Goal: Task Accomplishment & Management: Manage account settings

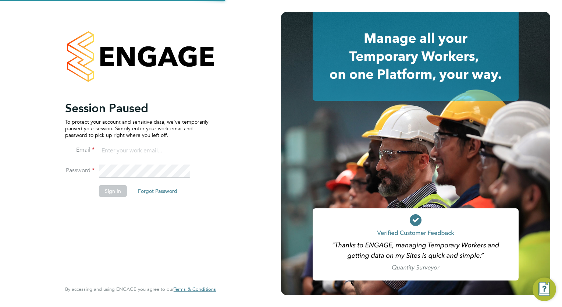
type input "[EMAIL_ADDRESS][DOMAIN_NAME]"
click at [112, 194] on button "Sign In" at bounding box center [113, 191] width 28 height 12
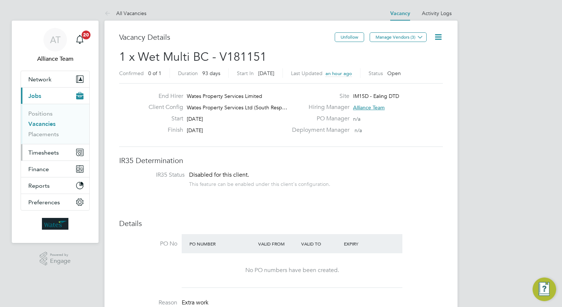
click at [54, 152] on span "Timesheets" at bounding box center [43, 152] width 31 height 7
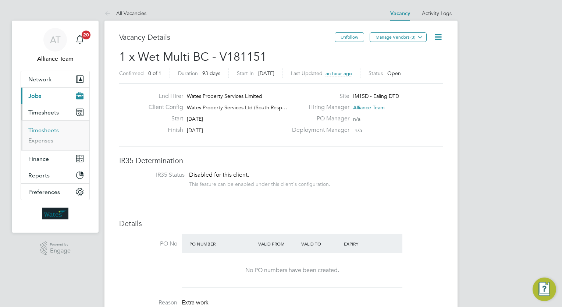
click at [49, 132] on link "Timesheets" at bounding box center [43, 129] width 31 height 7
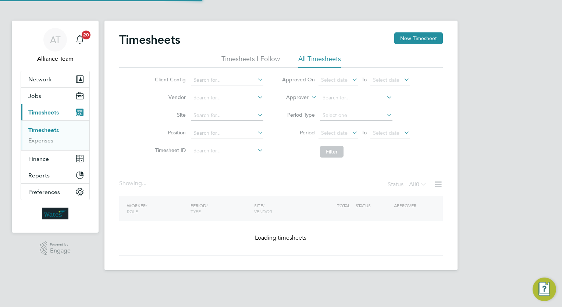
click at [297, 100] on label "Approver" at bounding box center [291, 97] width 33 height 7
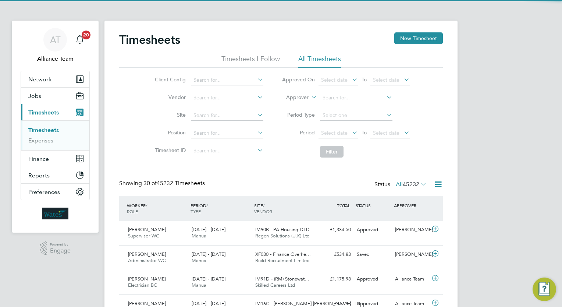
scroll to position [18, 64]
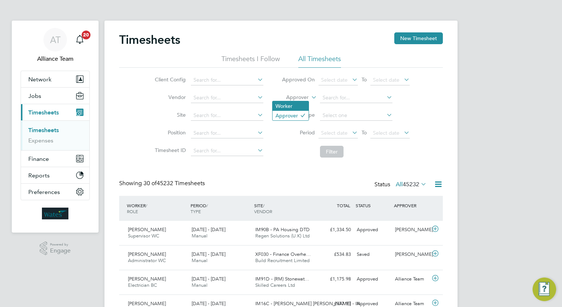
click at [302, 104] on li "Worker" at bounding box center [290, 106] width 36 height 10
click at [344, 98] on input at bounding box center [356, 98] width 72 height 10
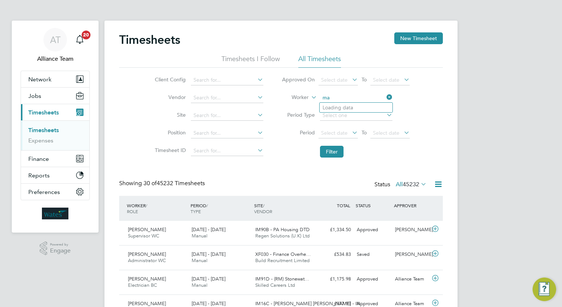
type input "m"
click at [354, 107] on li "[PERSON_NAME] Co ok" at bounding box center [355, 108] width 73 height 10
type input "[PERSON_NAME]"
click at [337, 151] on button "Filter" at bounding box center [332, 152] width 24 height 12
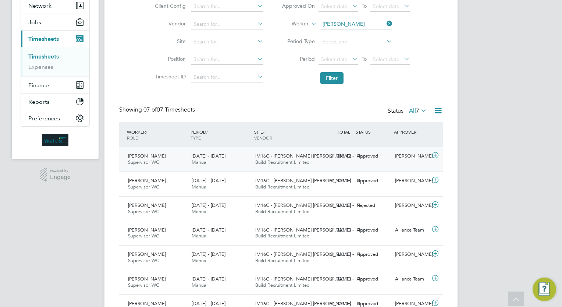
click at [390, 160] on div "Approved" at bounding box center [373, 156] width 38 height 12
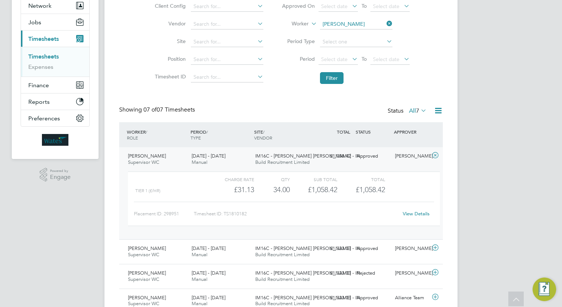
click at [415, 211] on link "View Details" at bounding box center [416, 213] width 27 height 6
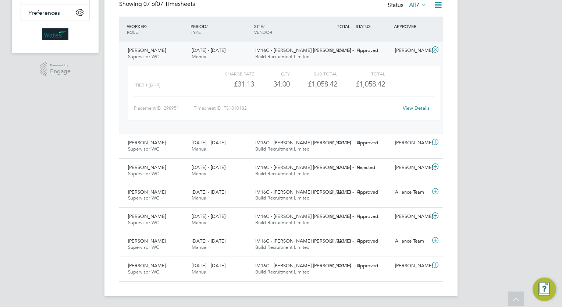
click at [504, 155] on div "AT Alliance Team Notifications 20 Applications: Network Team Members Businesses…" at bounding box center [281, 64] width 562 height 487
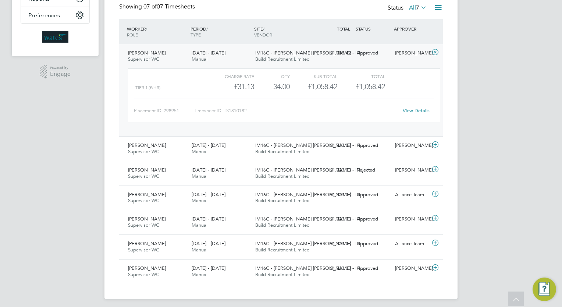
scroll to position [179, 0]
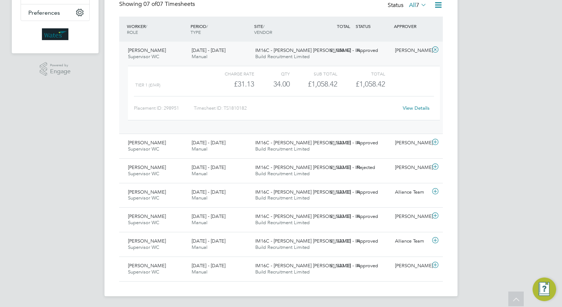
click at [412, 108] on link "View Details" at bounding box center [416, 108] width 27 height 6
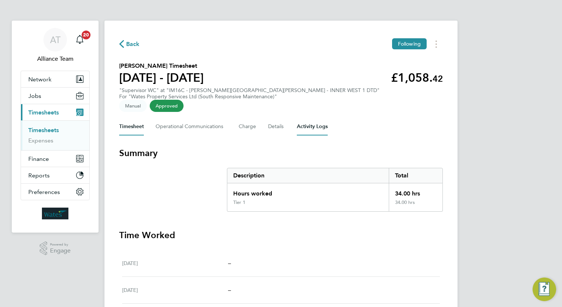
click at [303, 118] on Logs-tab "Activity Logs" at bounding box center [312, 127] width 31 height 18
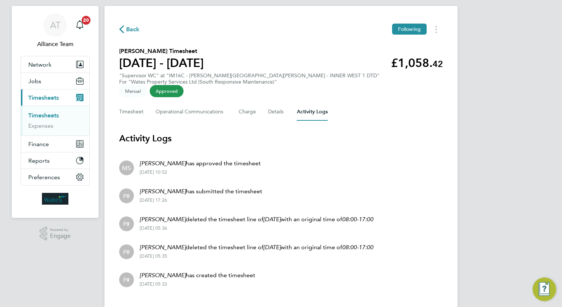
scroll to position [21, 0]
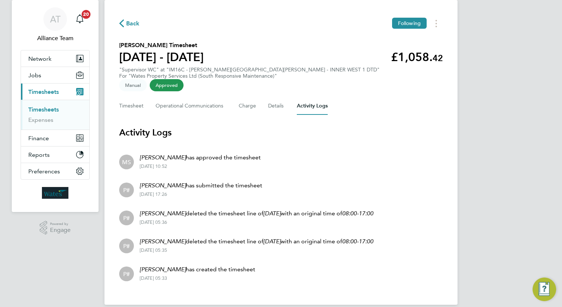
click at [368, 154] on li "MS Mark Sutton has approved the timesheet 10 Sep 2025 - 10:52" at bounding box center [280, 161] width 323 height 28
click at [359, 175] on li "P# Nathan Cook has submitted the timesheet 29 Aug 2025 - 17:26" at bounding box center [280, 189] width 323 height 28
click at [389, 212] on li "P# Nathan Cook deleted the timesheet line of 29 Aug with an original time of 08…" at bounding box center [280, 217] width 323 height 28
click at [383, 175] on li "P# Nathan Cook has submitted the timesheet 29 Aug 2025 - 17:26" at bounding box center [280, 189] width 323 height 28
click at [48, 109] on link "Timesheets" at bounding box center [43, 109] width 31 height 7
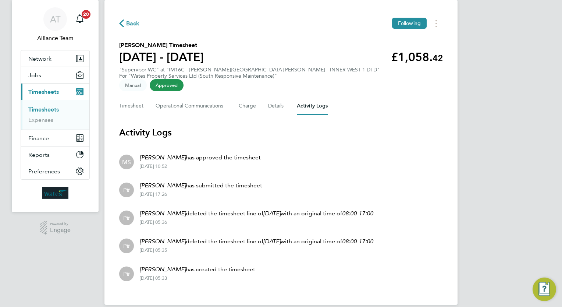
click at [48, 109] on link "Timesheets" at bounding box center [43, 109] width 31 height 7
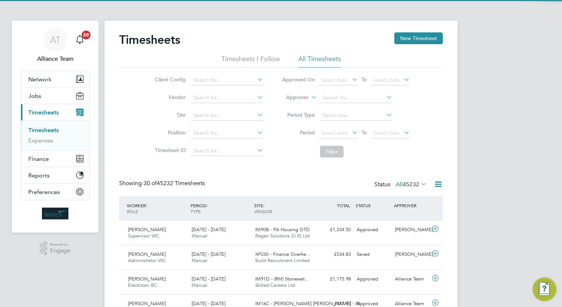
click at [302, 99] on label "Approver" at bounding box center [291, 97] width 33 height 7
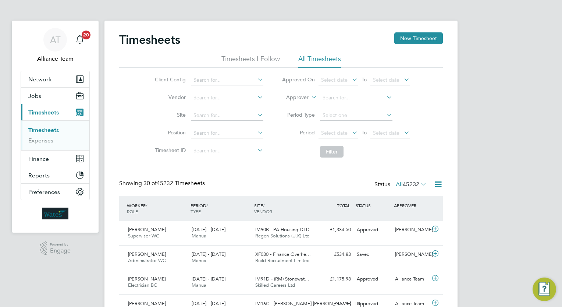
click at [304, 103] on li "Worker" at bounding box center [290, 106] width 36 height 10
click at [351, 99] on input at bounding box center [356, 98] width 72 height 10
click at [357, 106] on li "Dean Ad air" at bounding box center [355, 108] width 73 height 10
type input "Dean Adair"
click at [335, 155] on button "Filter" at bounding box center [332, 152] width 24 height 12
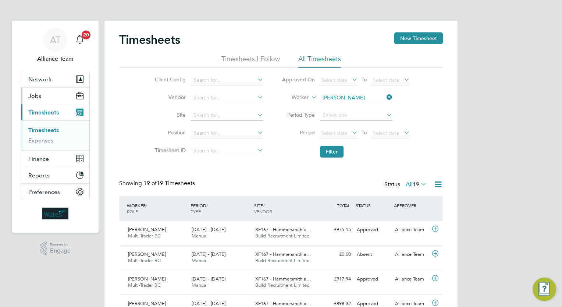
click at [40, 100] on button "Jobs" at bounding box center [55, 95] width 68 height 16
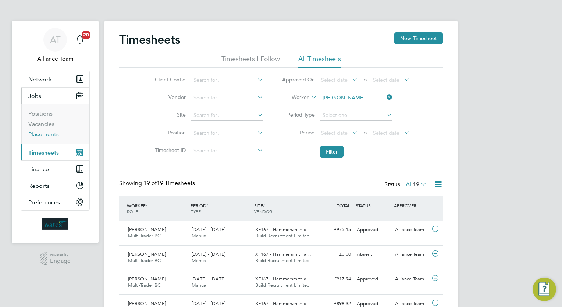
click at [44, 135] on link "Placements" at bounding box center [43, 134] width 31 height 7
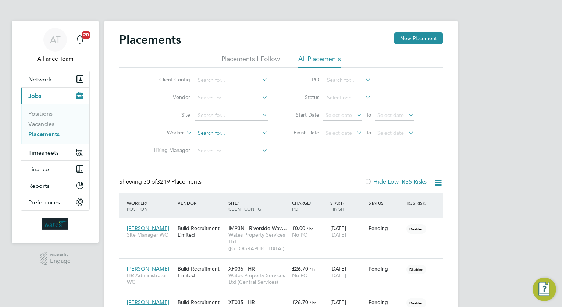
click at [212, 132] on input at bounding box center [231, 133] width 72 height 10
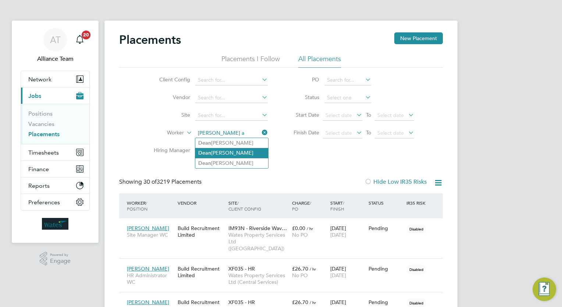
click at [235, 152] on li "De a n Adair" at bounding box center [231, 153] width 73 height 10
type input "Dean Adair"
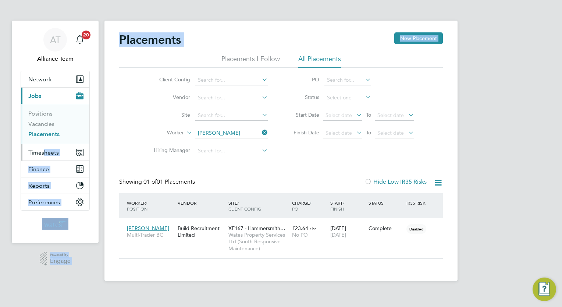
drag, startPoint x: 107, startPoint y: 99, endPoint x: 40, endPoint y: 154, distance: 86.7
click at [40, 154] on div "AT Alliance Team Notifications 20 Applications: Network Team Members Businesses…" at bounding box center [281, 146] width 562 height 292
click at [39, 154] on span "Timesheets" at bounding box center [43, 152] width 31 height 7
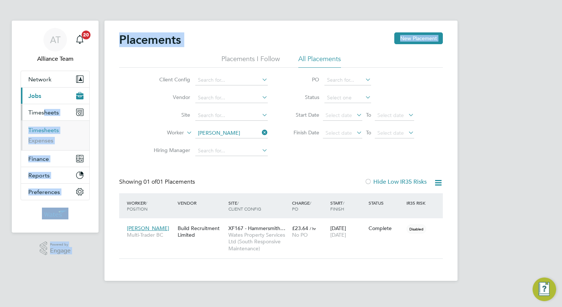
click at [44, 126] on link "Timesheets" at bounding box center [43, 129] width 31 height 7
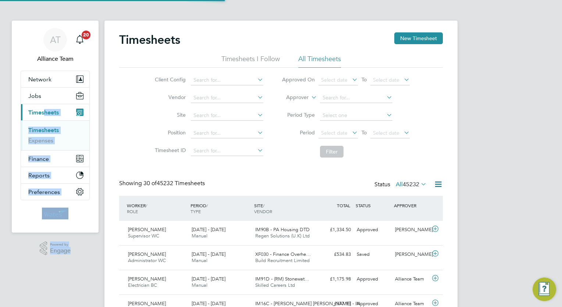
scroll to position [18, 64]
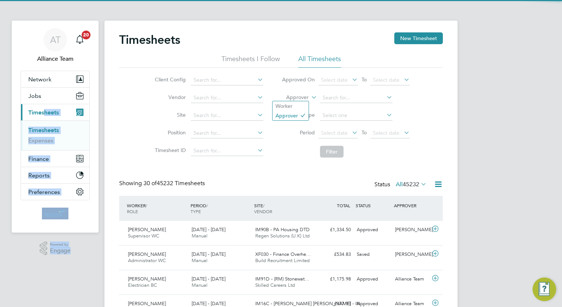
click at [300, 95] on label "Approver" at bounding box center [291, 97] width 33 height 7
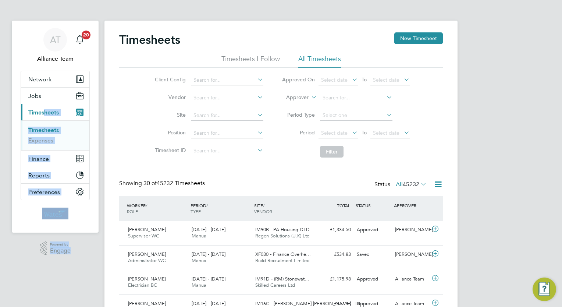
click at [296, 104] on li "Worker" at bounding box center [290, 106] width 36 height 10
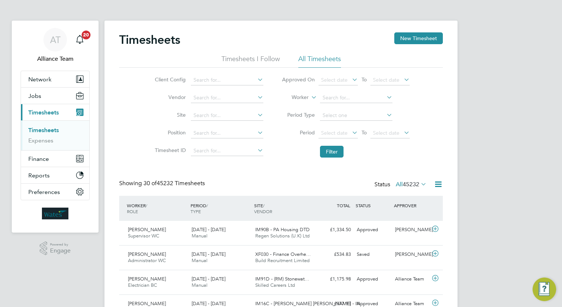
click at [318, 102] on li "Worker" at bounding box center [345, 98] width 146 height 18
click at [335, 98] on input at bounding box center [356, 98] width 72 height 10
click at [348, 115] on li "[PERSON_NAME]" at bounding box center [355, 117] width 73 height 10
type input "[PERSON_NAME]"
click at [328, 157] on button "Filter" at bounding box center [332, 152] width 24 height 12
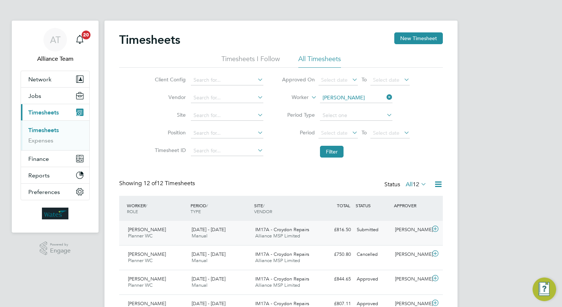
click at [391, 233] on div "Submitted" at bounding box center [373, 230] width 38 height 12
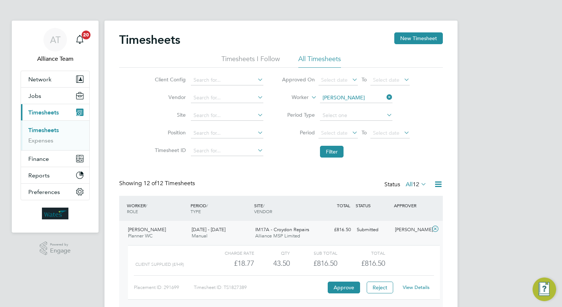
click at [411, 287] on link "View Details" at bounding box center [416, 287] width 27 height 6
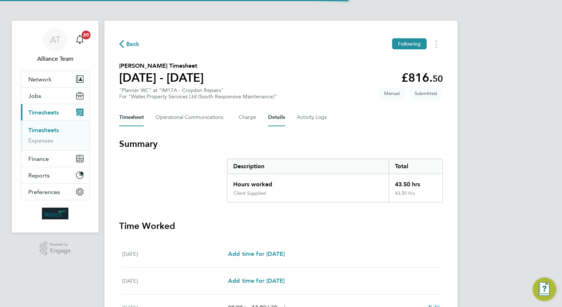
click at [276, 120] on button "Details" at bounding box center [276, 117] width 17 height 18
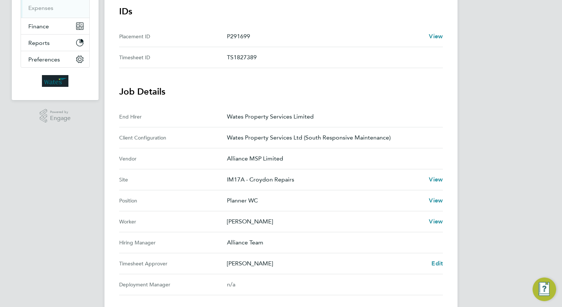
scroll to position [162, 0]
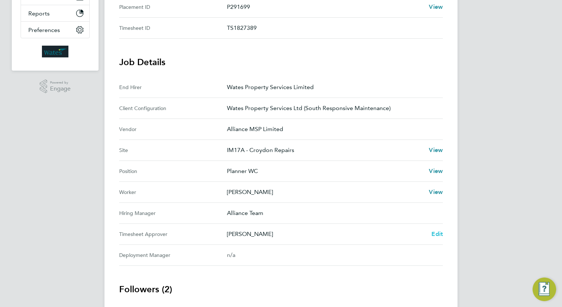
click at [434, 232] on span "Edit" at bounding box center [436, 233] width 11 height 7
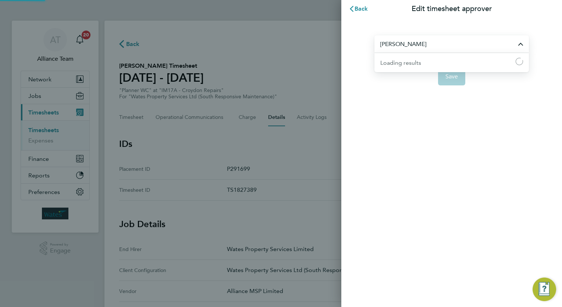
click at [446, 38] on input "[PERSON_NAME]" at bounding box center [451, 43] width 154 height 17
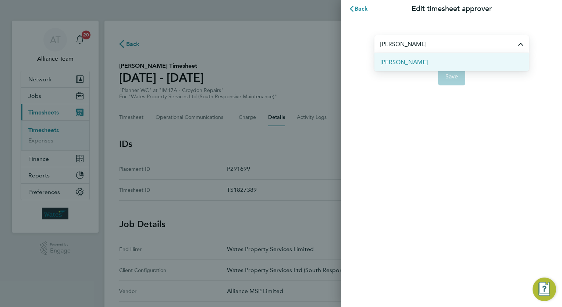
click at [439, 60] on li "[PERSON_NAME]" at bounding box center [451, 62] width 154 height 18
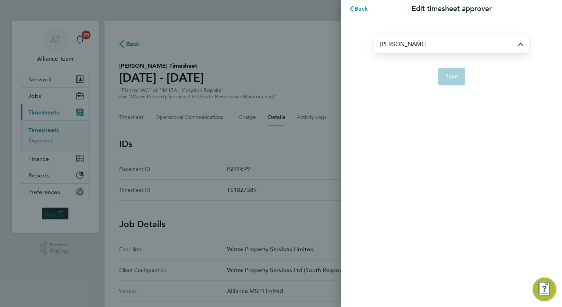
type input "[PERSON_NAME]"
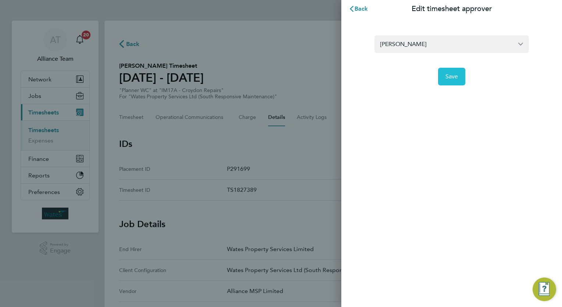
click at [446, 83] on button "Save" at bounding box center [452, 77] width 28 height 18
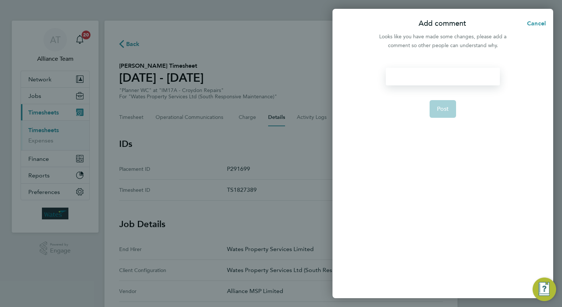
click at [428, 80] on div at bounding box center [443, 77] width 114 height 18
click at [426, 79] on div at bounding box center [443, 77] width 114 height 18
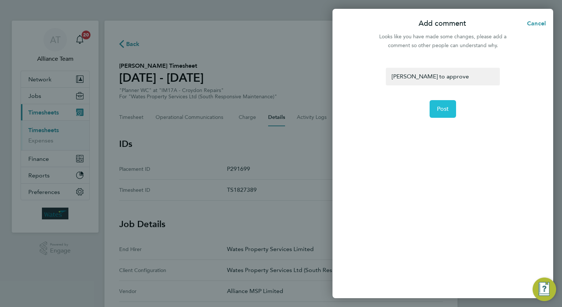
click at [437, 106] on span "Post" at bounding box center [443, 108] width 12 height 7
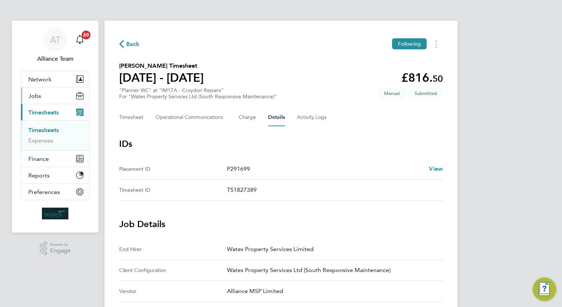
click at [43, 93] on button "Jobs" at bounding box center [55, 95] width 68 height 16
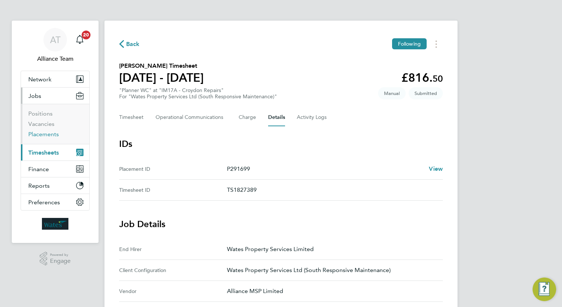
click at [37, 135] on link "Placements" at bounding box center [43, 134] width 31 height 7
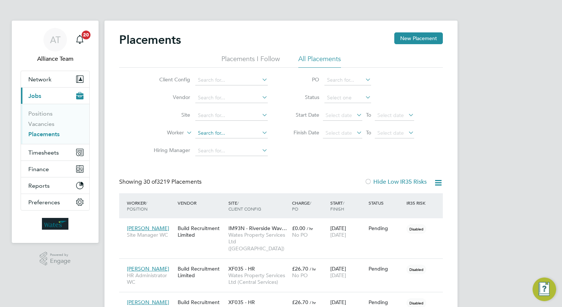
click at [226, 133] on input at bounding box center [231, 133] width 72 height 10
click at [234, 143] on li "[PERSON_NAME] lgrave" at bounding box center [231, 143] width 73 height 10
type input "[PERSON_NAME]"
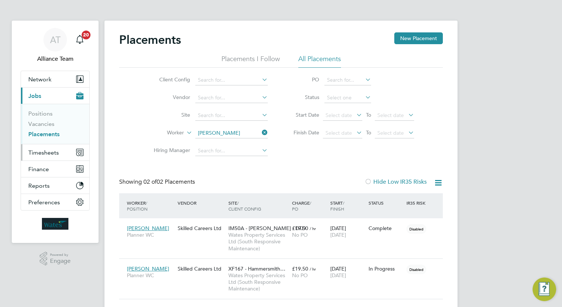
click at [44, 154] on span "Timesheets" at bounding box center [43, 152] width 31 height 7
click at [42, 151] on span "Timesheets" at bounding box center [43, 152] width 31 height 7
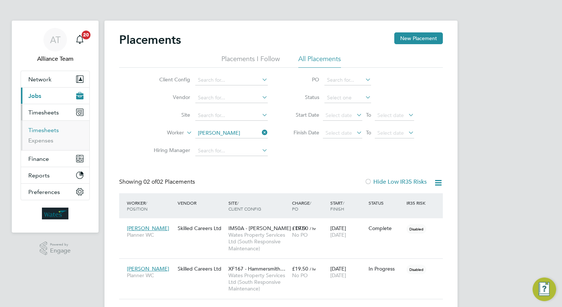
click at [49, 130] on link "Timesheets" at bounding box center [43, 129] width 31 height 7
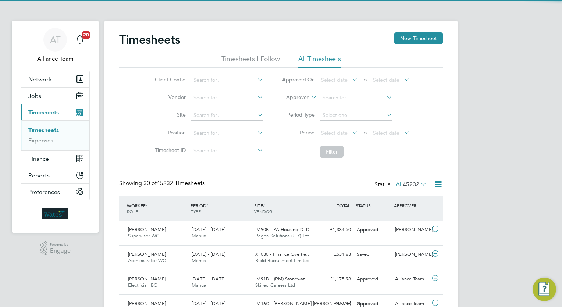
scroll to position [18, 64]
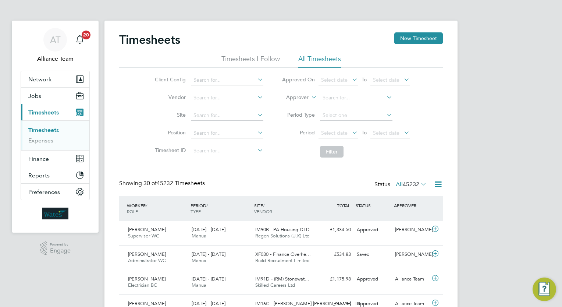
click at [297, 99] on label "Approver" at bounding box center [291, 97] width 33 height 7
click at [298, 105] on li "Worker" at bounding box center [290, 106] width 36 height 10
click at [354, 97] on input at bounding box center [356, 98] width 72 height 10
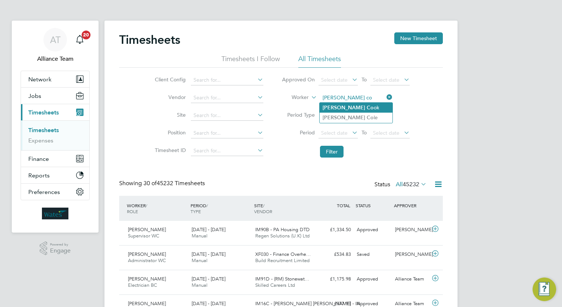
click at [355, 104] on li "[PERSON_NAME] Co ok" at bounding box center [355, 108] width 73 height 10
type input "[PERSON_NAME]"
click at [335, 149] on button "Filter" at bounding box center [332, 152] width 24 height 12
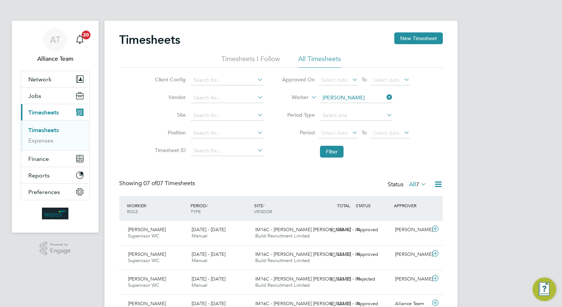
click at [475, 160] on div "AT Alliance Team Notifications 20 Applications: Network Team Members Businesses…" at bounding box center [281, 209] width 562 height 419
